Goal: Find specific page/section: Find specific page/section

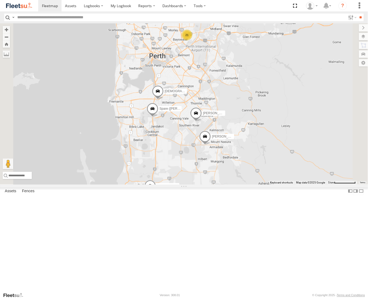
click at [192, 40] on div "21" at bounding box center [187, 35] width 11 height 11
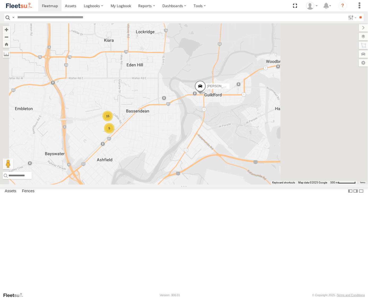
drag, startPoint x: 255, startPoint y: 75, endPoint x: 212, endPoint y: 119, distance: 61.8
click at [212, 119] on div "[PERSON_NAME] - 1IAU453 - 0408 092 213 15 5" at bounding box center [184, 103] width 368 height 161
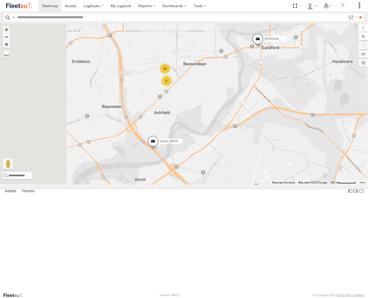
drag, startPoint x: 192, startPoint y: 167, endPoint x: 267, endPoint y: 100, distance: 100.9
click at [267, 100] on div "[PERSON_NAME] - 1IAU453 - 0408 092 213 15 5 Spare ([PERSON_NAME] & [PERSON_NAME…" at bounding box center [184, 103] width 368 height 161
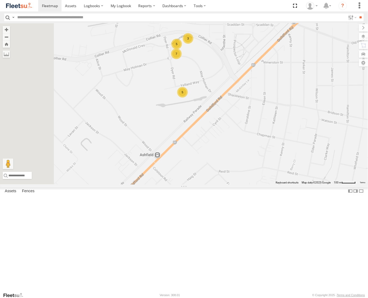
drag, startPoint x: 190, startPoint y: 113, endPoint x: 226, endPoint y: 160, distance: 60.0
click at [226, 160] on div "[PERSON_NAME] - 1IAU453 - 0408 092 213 Spare ([PERSON_NAME] & [PERSON_NAME] mak…" at bounding box center [184, 103] width 368 height 161
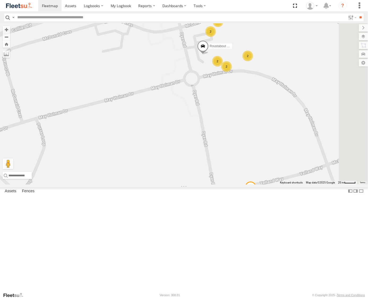
drag, startPoint x: 287, startPoint y: 77, endPoint x: 248, endPoint y: 126, distance: 62.1
click at [248, 126] on div "[PERSON_NAME] - 1IAU453 - 0408 092 213 Spare ([PERSON_NAME] & [PERSON_NAME] mak…" at bounding box center [184, 103] width 368 height 161
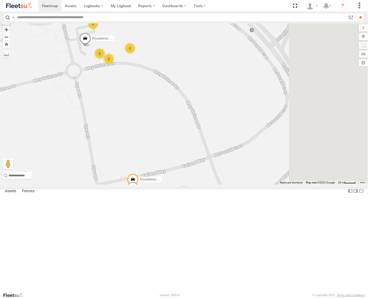
click at [197, 115] on div "[PERSON_NAME] - 1IAU453 - 0408 092 213 Spare ([PERSON_NAME] & [PERSON_NAME] mak…" at bounding box center [184, 103] width 368 height 161
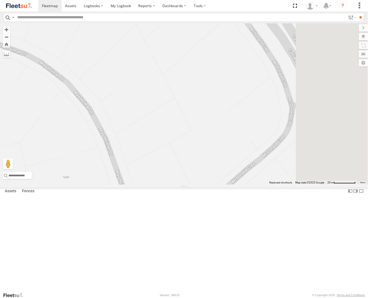
drag, startPoint x: 277, startPoint y: 174, endPoint x: 210, endPoint y: 263, distance: 111.5
click at [210, 185] on div "[PERSON_NAME] - 1IAU453 - 0408 092 213 Spare ([PERSON_NAME] & [PERSON_NAME] mak…" at bounding box center [184, 103] width 368 height 161
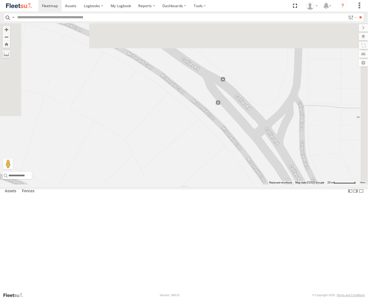
drag, startPoint x: 245, startPoint y: 245, endPoint x: 245, endPoint y: 252, distance: 6.6
click at [245, 185] on div "[PERSON_NAME] - 1IAU453 - 0408 092 213 Spare ([PERSON_NAME] & [PERSON_NAME] mak…" at bounding box center [184, 103] width 368 height 161
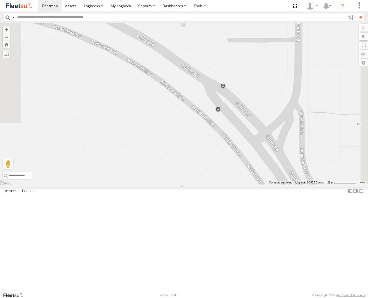
drag, startPoint x: 306, startPoint y: 97, endPoint x: 308, endPoint y: 91, distance: 5.9
click at [308, 91] on div "[PERSON_NAME] - 1IAU453 - 0408 092 213 Spare ([PERSON_NAME] & [PERSON_NAME] mak…" at bounding box center [184, 103] width 368 height 161
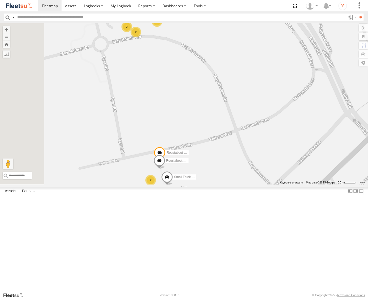
click at [295, 134] on div "[PERSON_NAME] - 1IAU453 - 0408 092 213 Spare ([PERSON_NAME] & [PERSON_NAME] mak…" at bounding box center [184, 103] width 368 height 161
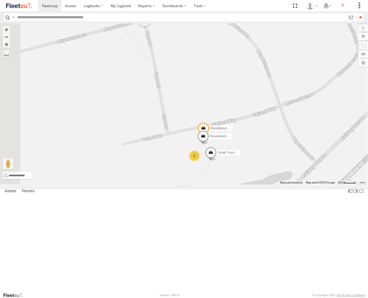
click at [300, 160] on div "[PERSON_NAME] - 1IAU453 - 0408 092 213 Spare ([PERSON_NAME] & [PERSON_NAME] mak…" at bounding box center [184, 103] width 368 height 161
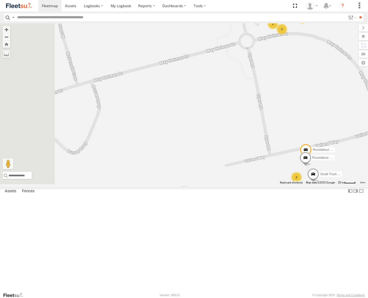
drag, startPoint x: 254, startPoint y: 96, endPoint x: 330, endPoint y: 139, distance: 87.7
click at [330, 139] on div "[PERSON_NAME] - 1IAU453 - 0408 092 213 Spare ([PERSON_NAME] & [PERSON_NAME] mak…" at bounding box center [184, 103] width 368 height 161
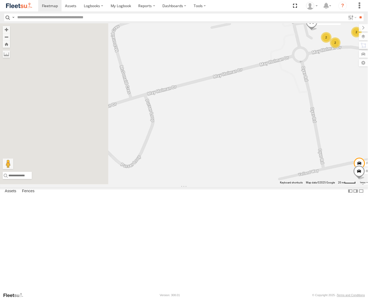
click at [328, 129] on div "[PERSON_NAME] - 1IAU453 - 0408 092 213 Spare ([PERSON_NAME] & [PERSON_NAME] mak…" at bounding box center [184, 103] width 368 height 161
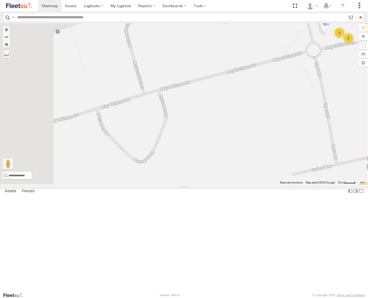
drag, startPoint x: 309, startPoint y: 112, endPoint x: 278, endPoint y: 174, distance: 69.5
click at [278, 174] on div "[PERSON_NAME] - 1IAU453 - 0408 092 213 Spare ([PERSON_NAME] & [PERSON_NAME] mak…" at bounding box center [184, 103] width 368 height 161
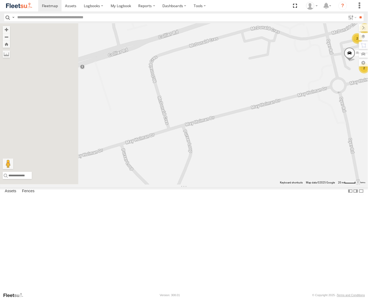
drag, startPoint x: 242, startPoint y: 187, endPoint x: 317, endPoint y: 157, distance: 80.8
click at [317, 157] on div "[PERSON_NAME] - 1IAU453 - 0408 092 213 Spare ([PERSON_NAME] & [PERSON_NAME] mak…" at bounding box center [184, 103] width 368 height 161
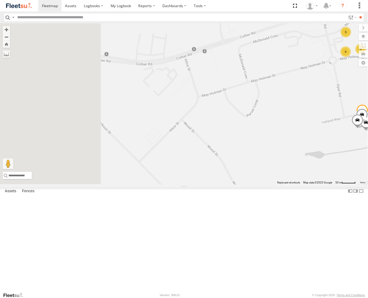
drag, startPoint x: 226, startPoint y: 178, endPoint x: 278, endPoint y: 154, distance: 57.5
click at [278, 154] on div "[PERSON_NAME] - 1IAU453 - 0408 092 213 Spare ([PERSON_NAME] & [PERSON_NAME] mak…" at bounding box center [184, 103] width 368 height 161
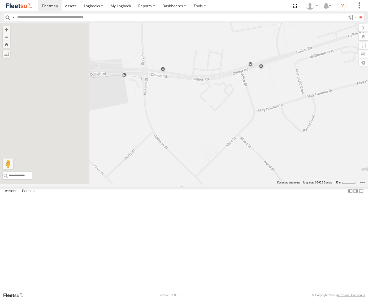
drag, startPoint x: 226, startPoint y: 147, endPoint x: 266, endPoint y: 162, distance: 42.9
click at [266, 162] on div "[PERSON_NAME] - 1IAU453 - 0408 092 213 Spare ([PERSON_NAME] & [PERSON_NAME] mak…" at bounding box center [184, 103] width 368 height 161
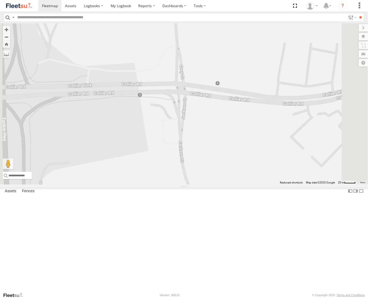
drag, startPoint x: 273, startPoint y: 240, endPoint x: 127, endPoint y: 86, distance: 212.1
click at [127, 86] on main "← Move left → Move right ↑ Move up ↓ Move down + Zoom in - Zoom out Home Jump l…" at bounding box center [184, 157] width 368 height 269
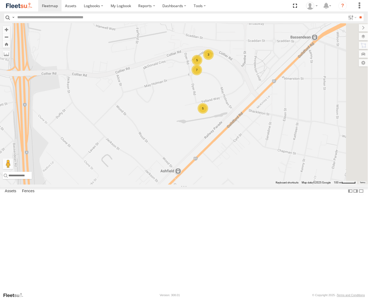
click at [196, 185] on div "[PERSON_NAME] - 1IAU453 - 0408 092 213 Spare ([PERSON_NAME] & [PERSON_NAME] mak…" at bounding box center [184, 103] width 368 height 161
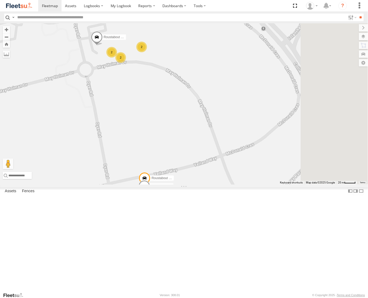
drag, startPoint x: 186, startPoint y: 168, endPoint x: 172, endPoint y: 179, distance: 18.7
click at [172, 179] on div "[PERSON_NAME] - 1IAU453 - 0408 092 213 Spare ([PERSON_NAME] & [PERSON_NAME] mak…" at bounding box center [184, 103] width 368 height 161
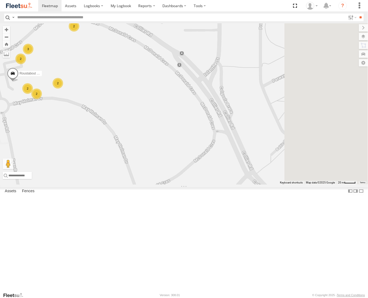
click at [181, 174] on div "[PERSON_NAME] - 1IAU453 - 0408 092 213 Spare ([PERSON_NAME] & [PERSON_NAME] mak…" at bounding box center [184, 103] width 368 height 161
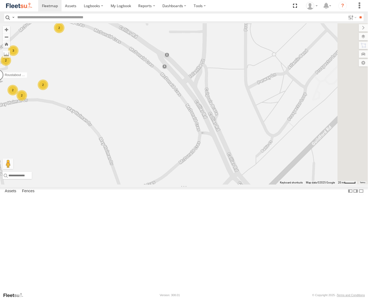
drag, startPoint x: 219, startPoint y: 180, endPoint x: 199, endPoint y: 180, distance: 19.6
click at [199, 180] on div "[PERSON_NAME] - 1IAU453 - 0408 092 213 Spare ([PERSON_NAME] & [PERSON_NAME] mak…" at bounding box center [184, 103] width 368 height 161
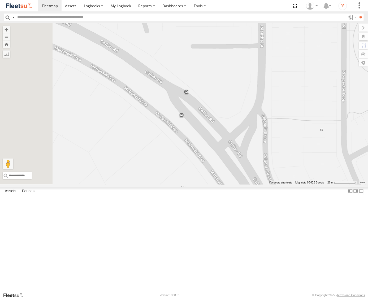
click at [225, 168] on div "[PERSON_NAME] - 1IAU453 - 0408 092 213 Spare ([PERSON_NAME] & [PERSON_NAME] mak…" at bounding box center [184, 103] width 368 height 161
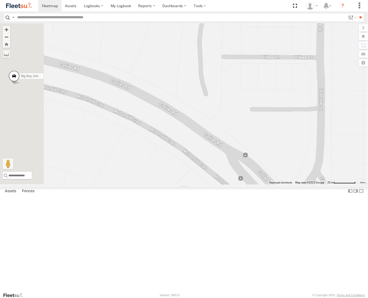
drag, startPoint x: 192, startPoint y: 139, endPoint x: 252, endPoint y: 195, distance: 81.7
click at [251, 185] on div "[PERSON_NAME] - 1IAU453 - 0408 092 213 Spare ([PERSON_NAME] & [PERSON_NAME] mak…" at bounding box center [184, 103] width 368 height 161
